Goal: Find specific page/section

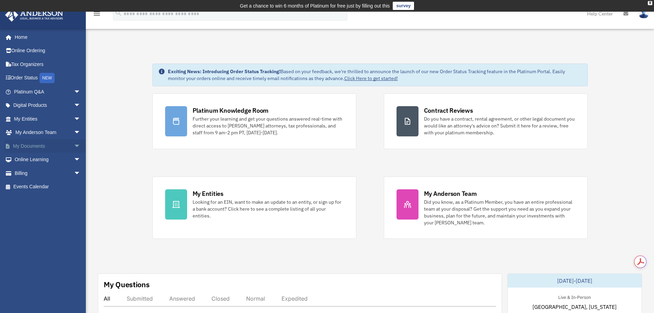
click at [18, 146] on link "My Documents arrow_drop_down" at bounding box center [48, 146] width 86 height 14
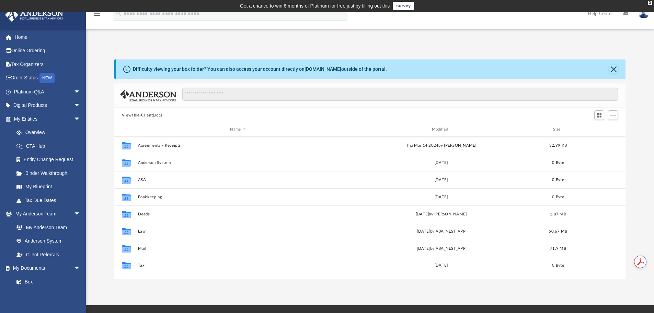
scroll to position [151, 506]
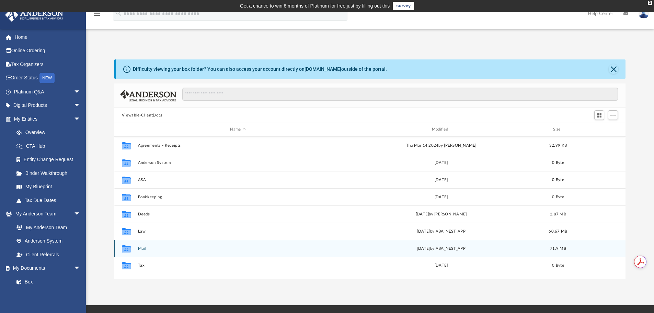
click at [142, 248] on button "Mail" at bounding box center [238, 248] width 200 height 4
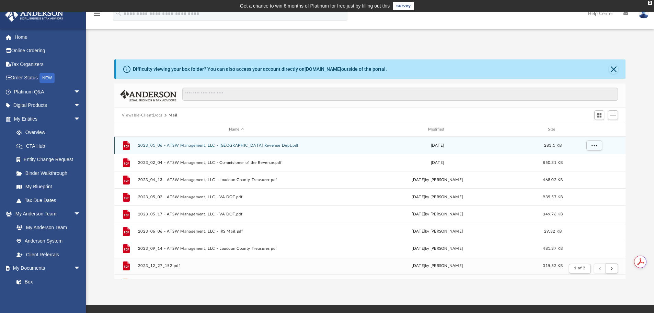
scroll to position [130, 506]
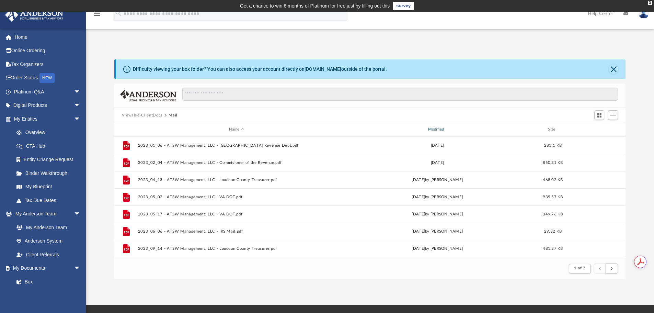
click at [436, 130] on div "Modified" at bounding box center [437, 129] width 198 height 6
click at [437, 128] on div "Modified" at bounding box center [437, 129] width 198 height 6
click at [436, 127] on div "Modified" at bounding box center [437, 129] width 198 height 6
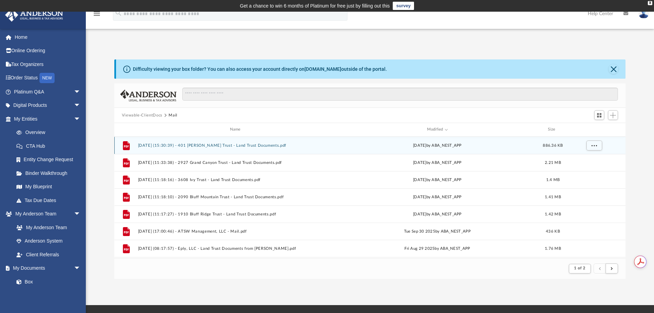
click at [244, 146] on button "[DATE] (15:30:39) - 401 [PERSON_NAME] Trust - Land Trust Documents.pdf" at bounding box center [237, 145] width 198 height 4
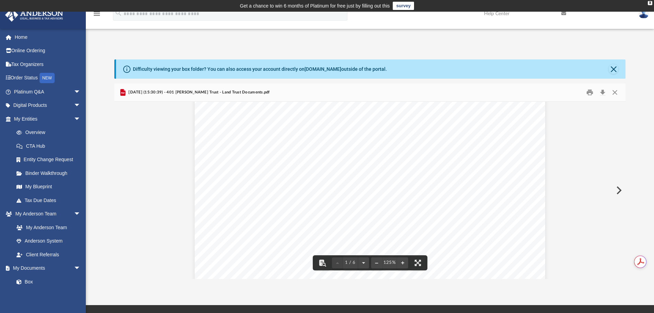
scroll to position [206, 0]
